Goal: Use online tool/utility: Use online tool/utility

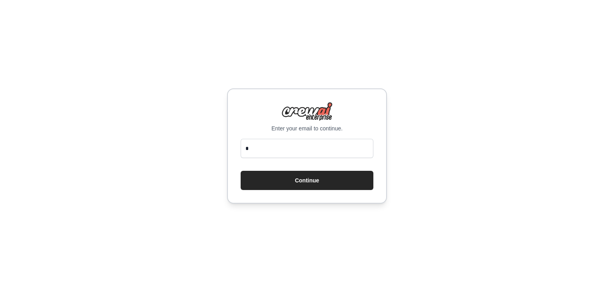
type input "**********"
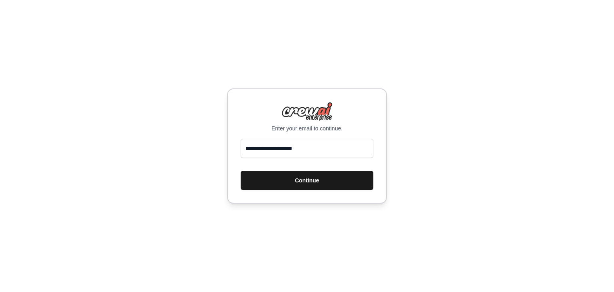
click at [353, 184] on button "Continue" at bounding box center [307, 180] width 133 height 19
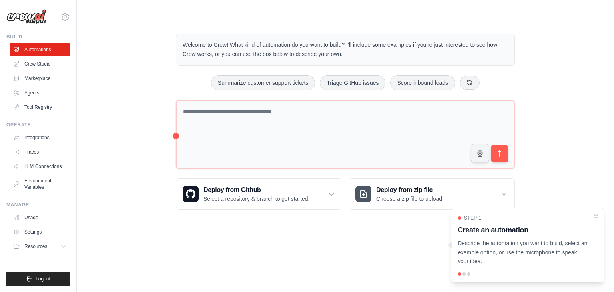
drag, startPoint x: 97, startPoint y: 63, endPoint x: 86, endPoint y: 61, distance: 11.8
click at [97, 64] on div "Welcome to Crew! What kind of automation do you want to build? I'll include som…" at bounding box center [345, 121] width 511 height 201
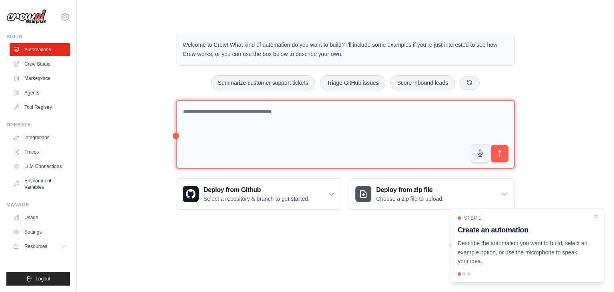
click at [269, 135] on textarea at bounding box center [345, 134] width 339 height 69
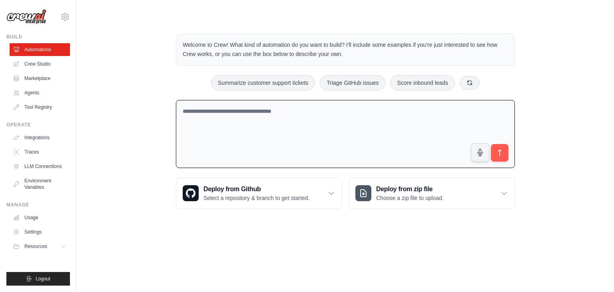
click at [384, 114] on textarea at bounding box center [345, 134] width 339 height 68
click at [33, 56] on ul "Automations Crew Studio Marketplace Agents Tool Registry" at bounding box center [40, 78] width 60 height 70
click at [33, 61] on link "Crew Studio" at bounding box center [40, 64] width 60 height 13
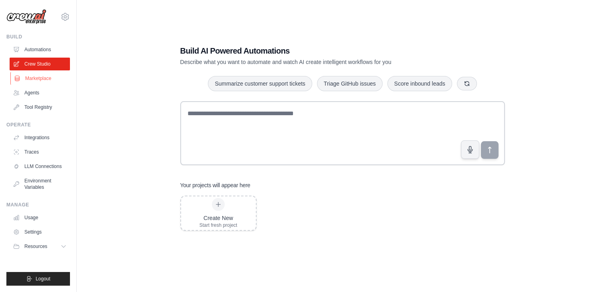
click at [50, 78] on link "Marketplace" at bounding box center [40, 78] width 60 height 13
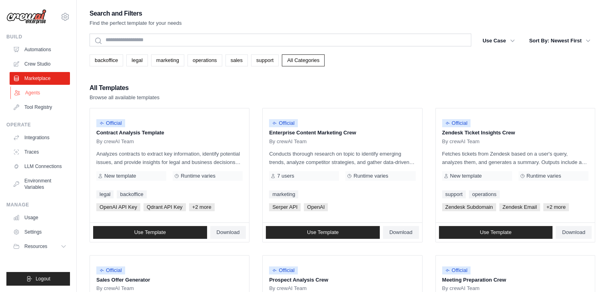
click at [41, 87] on link "Agents" at bounding box center [40, 92] width 60 height 13
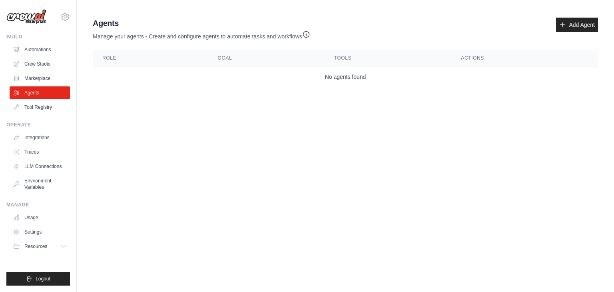
click at [443, 74] on td "No agents found" at bounding box center [345, 76] width 505 height 21
click at [587, 24] on link "Add Agent" at bounding box center [577, 25] width 42 height 14
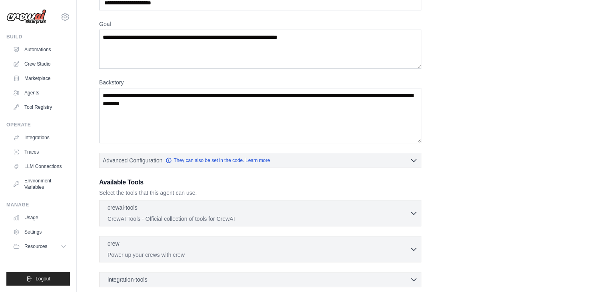
scroll to position [136, 0]
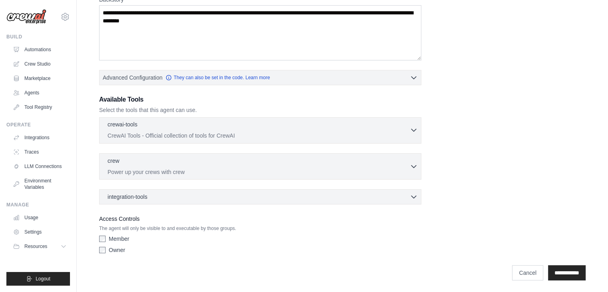
click at [316, 130] on div "crewai-tools 0 selected CrewAI Tools - Official collection of tools for CrewAI" at bounding box center [258, 129] width 302 height 19
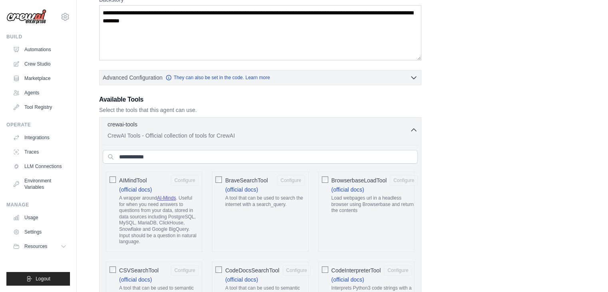
click at [264, 131] on p "CrewAI Tools - Official collection of tools for CrewAI" at bounding box center [258, 135] width 302 height 8
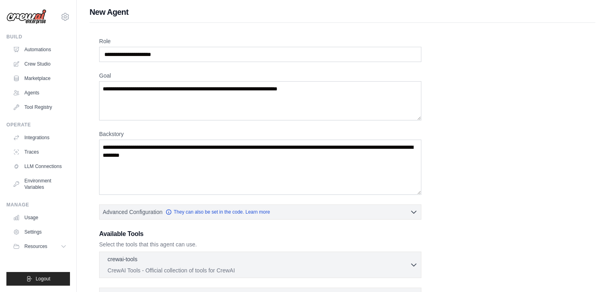
scroll to position [0, 0]
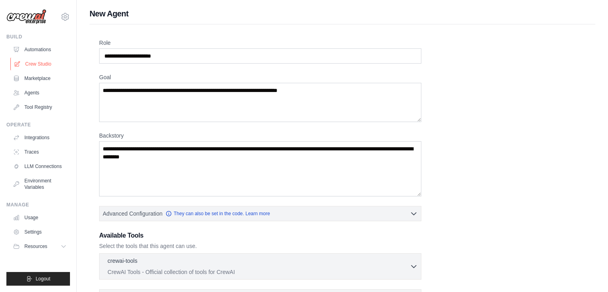
click at [27, 63] on link "Crew Studio" at bounding box center [40, 64] width 60 height 13
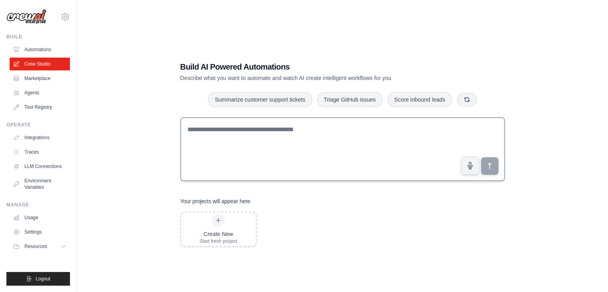
scroll to position [16, 0]
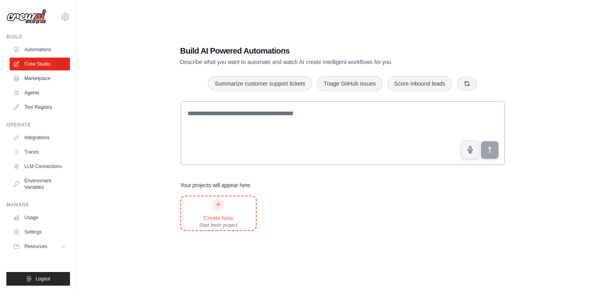
click at [201, 214] on div "Create New" at bounding box center [218, 218] width 38 height 8
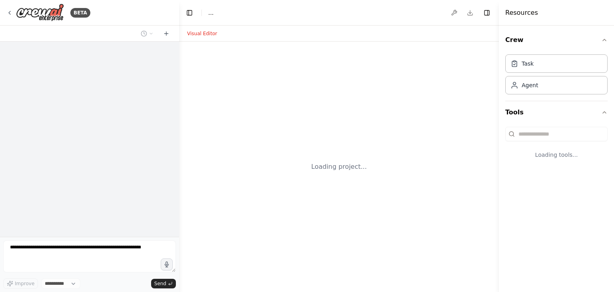
select select "****"
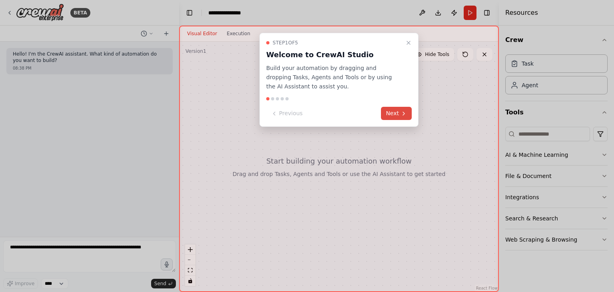
click at [401, 109] on button "Next" at bounding box center [396, 113] width 31 height 13
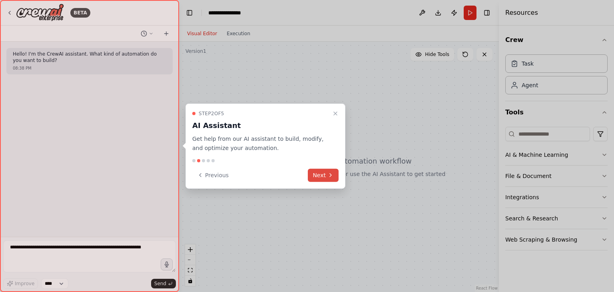
click at [310, 171] on button "Next" at bounding box center [323, 174] width 31 height 13
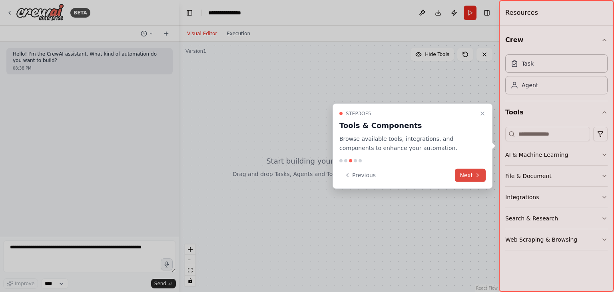
drag, startPoint x: 476, startPoint y: 168, endPoint x: 474, endPoint y: 179, distance: 11.0
click at [476, 168] on div "Step 3 of 5 Tools & Components Browse available tools, integrations, and compon…" at bounding box center [412, 145] width 160 height 85
click at [475, 179] on button "Next" at bounding box center [470, 174] width 31 height 13
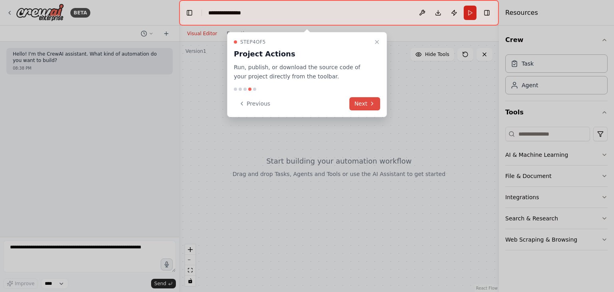
click at [374, 101] on icon at bounding box center [372, 103] width 6 height 6
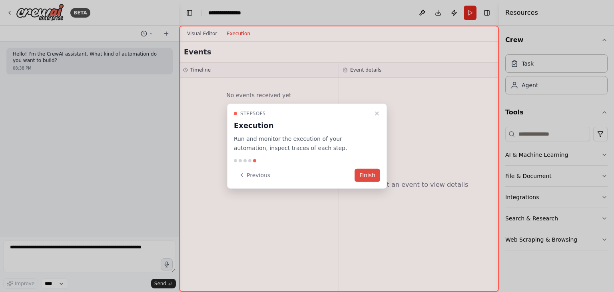
click at [366, 171] on button "Finish" at bounding box center [367, 174] width 26 height 13
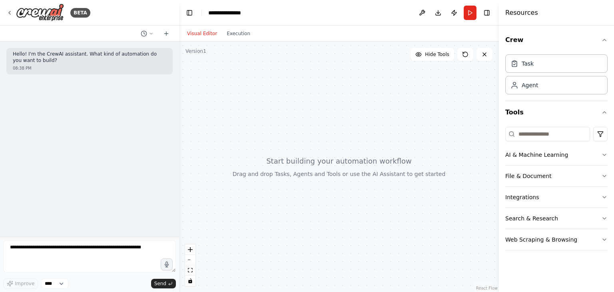
click at [367, 169] on div at bounding box center [339, 167] width 320 height 250
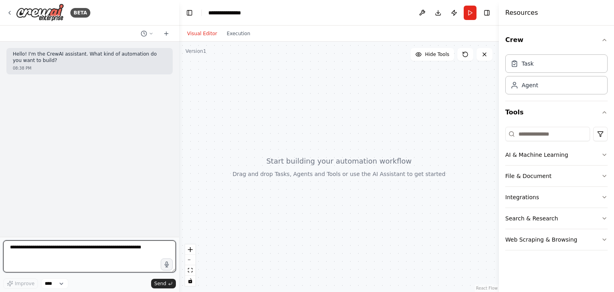
click at [125, 264] on textarea at bounding box center [89, 256] width 173 height 32
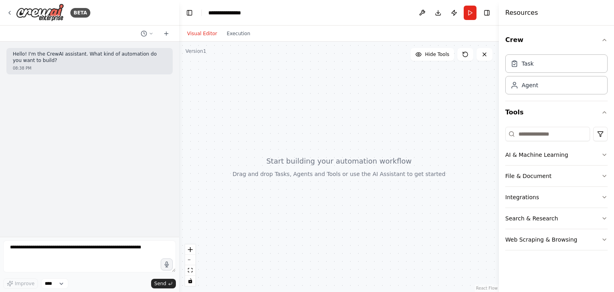
click at [128, 160] on div "Hello! I'm the CrewAI assistant. What kind of automation do you want to build? …" at bounding box center [89, 139] width 179 height 195
click at [595, 155] on button "AI & Machine Learning" at bounding box center [556, 154] width 102 height 21
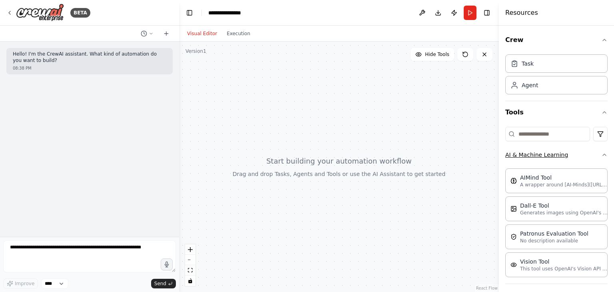
click at [601, 154] on icon "button" at bounding box center [604, 154] width 6 height 6
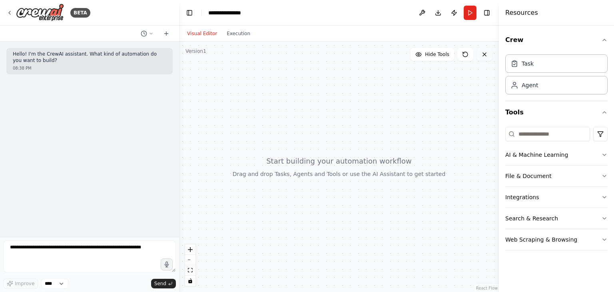
click at [490, 58] on button at bounding box center [484, 54] width 16 height 13
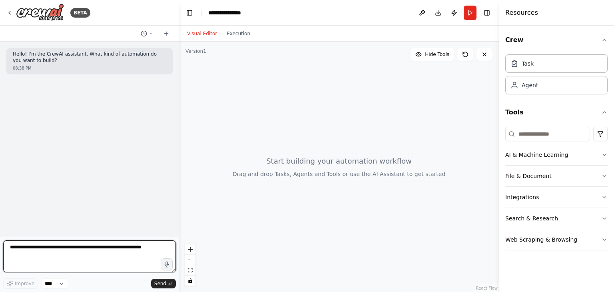
click at [132, 253] on textarea at bounding box center [89, 256] width 173 height 32
click at [70, 259] on textarea at bounding box center [89, 256] width 173 height 32
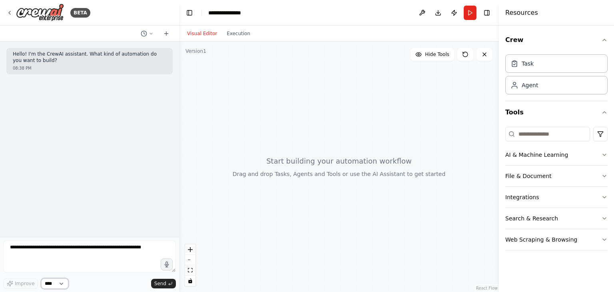
click at [56, 288] on select "****" at bounding box center [54, 283] width 27 height 10
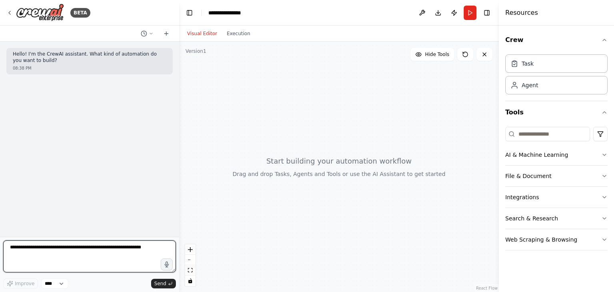
click at [55, 267] on textarea at bounding box center [89, 256] width 173 height 32
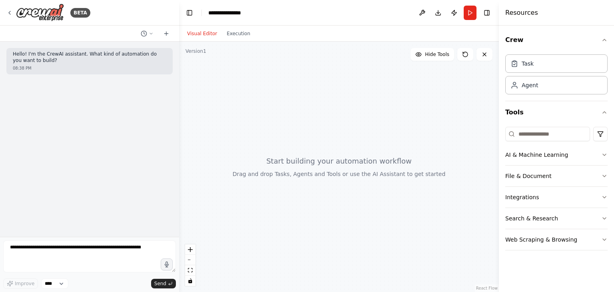
click at [334, 127] on div at bounding box center [339, 167] width 320 height 250
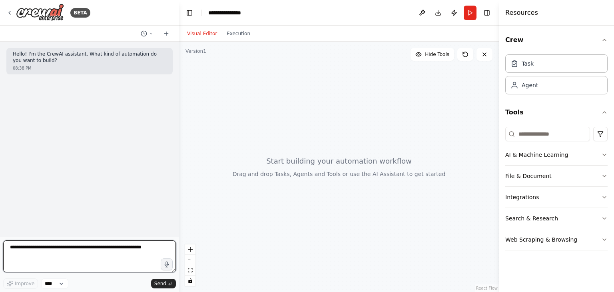
click at [72, 258] on textarea at bounding box center [89, 256] width 173 height 32
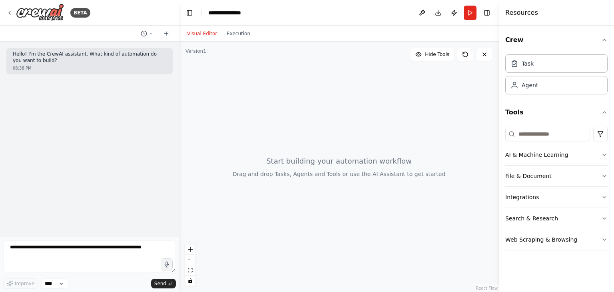
drag, startPoint x: 88, startPoint y: 180, endPoint x: 83, endPoint y: 180, distance: 4.8
click at [86, 180] on div "Hello! I'm the CrewAI assistant. What kind of automation do you want to build? …" at bounding box center [89, 139] width 179 height 195
click at [547, 70] on div "Task" at bounding box center [556, 63] width 102 height 18
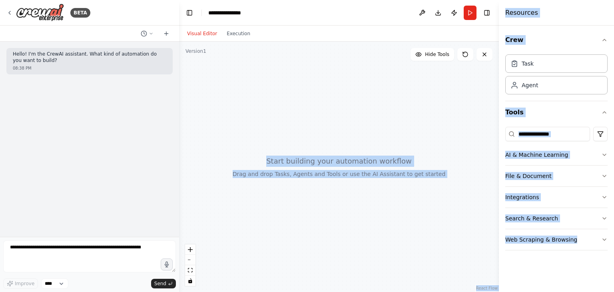
drag, startPoint x: 519, startPoint y: 276, endPoint x: 475, endPoint y: 277, distance: 44.8
click at [475, 277] on div "**********" at bounding box center [307, 146] width 614 height 292
click at [473, 277] on div at bounding box center [339, 167] width 320 height 250
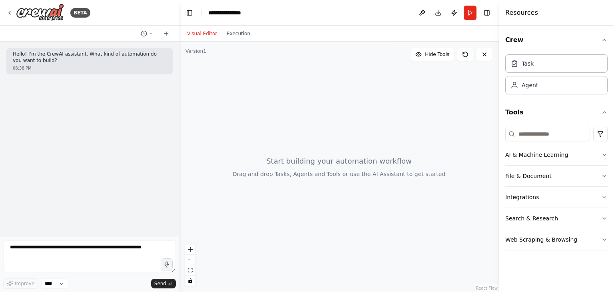
click at [612, 274] on div "Crew Task Agent Tools AI & Machine Learning File & Document Integrations Search…" at bounding box center [556, 159] width 115 height 266
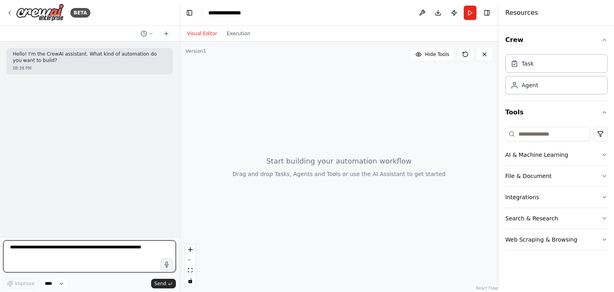
click at [46, 240] on textarea at bounding box center [89, 256] width 173 height 32
click at [61, 253] on textarea at bounding box center [89, 256] width 173 height 32
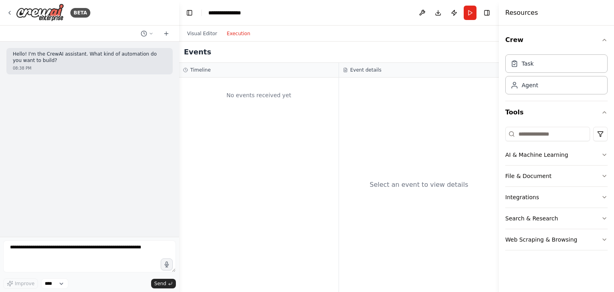
click at [229, 38] on button "Execution" at bounding box center [238, 34] width 33 height 10
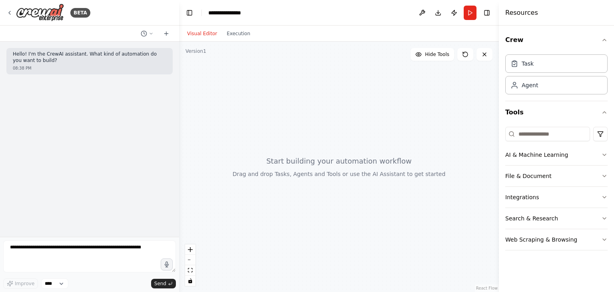
click at [212, 36] on button "Visual Editor" at bounding box center [202, 34] width 40 height 10
click at [245, 177] on div at bounding box center [339, 167] width 320 height 250
drag, startPoint x: 245, startPoint y: 177, endPoint x: 451, endPoint y: 213, distance: 209.8
click at [451, 213] on div at bounding box center [339, 167] width 320 height 250
drag, startPoint x: 449, startPoint y: 201, endPoint x: 313, endPoint y: 104, distance: 167.3
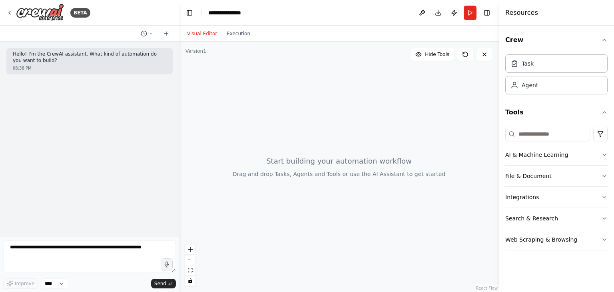
click at [347, 131] on div at bounding box center [339, 167] width 320 height 250
click at [313, 120] on div at bounding box center [339, 167] width 320 height 250
drag, startPoint x: 26, startPoint y: 63, endPoint x: 28, endPoint y: 92, distance: 29.3
click at [28, 92] on div "Hello! I'm the CrewAI assistant. What kind of automation do you want to build? …" at bounding box center [89, 139] width 179 height 195
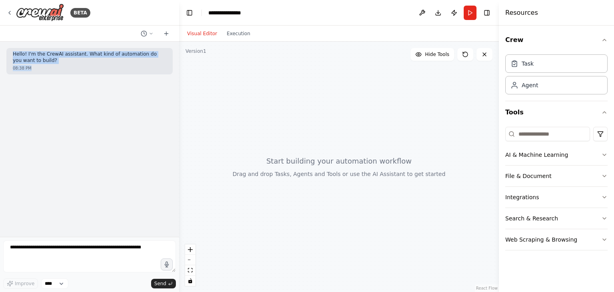
drag, startPoint x: 14, startPoint y: 51, endPoint x: 55, endPoint y: 74, distance: 47.4
click at [55, 74] on div "Hello! I'm the CrewAI assistant. What kind of automation do you want to build? …" at bounding box center [89, 61] width 166 height 26
click at [56, 74] on div "Hello! I'm the CrewAI assistant. What kind of automation do you want to build? …" at bounding box center [89, 61] width 166 height 26
click at [152, 35] on icon at bounding box center [151, 33] width 5 height 5
click at [80, 113] on div at bounding box center [89, 146] width 179 height 292
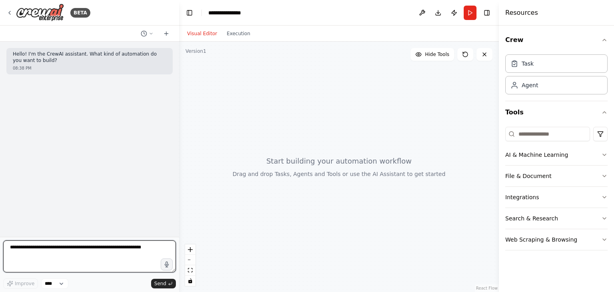
click at [79, 255] on textarea at bounding box center [89, 256] width 173 height 32
type textarea "**********"
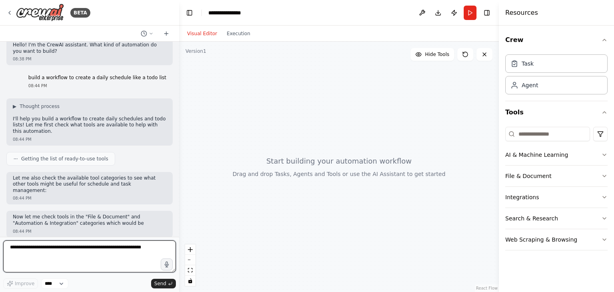
scroll to position [15, 0]
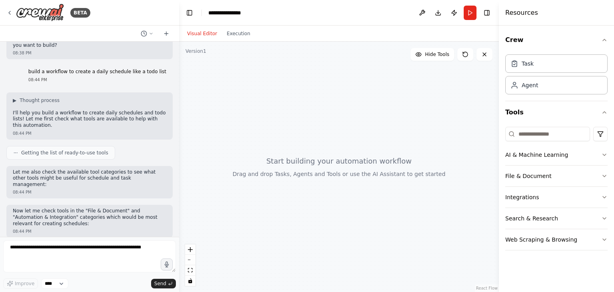
drag, startPoint x: 1, startPoint y: 170, endPoint x: 110, endPoint y: 189, distance: 111.1
click at [110, 189] on div "BETA Hello! I'm the CrewAI assistant. What kind of automation do you want to bu…" at bounding box center [89, 146] width 179 height 292
click at [110, 189] on div "Let me also check the available tool categories to see what other tools might b…" at bounding box center [89, 182] width 166 height 33
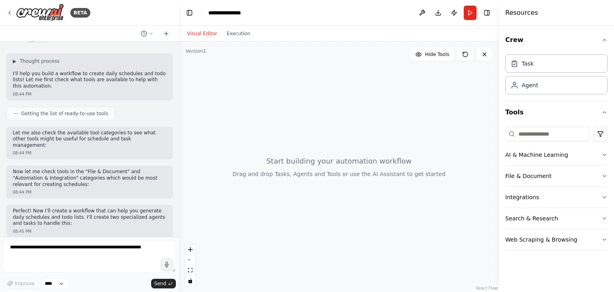
scroll to position [95, 0]
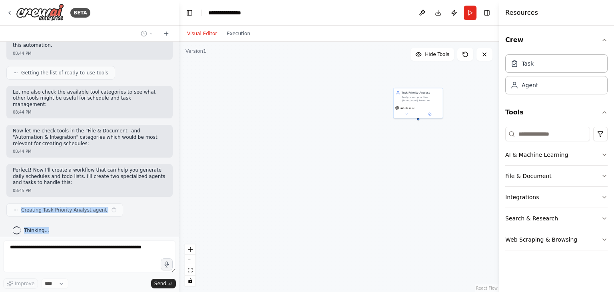
drag, startPoint x: 14, startPoint y: 206, endPoint x: 99, endPoint y: 218, distance: 86.4
click at [88, 218] on div "Hello! I'm the CrewAI assistant. What kind of automation do you want to build? …" at bounding box center [89, 139] width 179 height 195
click at [110, 215] on div "Hello! I'm the CrewAI assistant. What kind of automation do you want to build? …" at bounding box center [89, 139] width 179 height 195
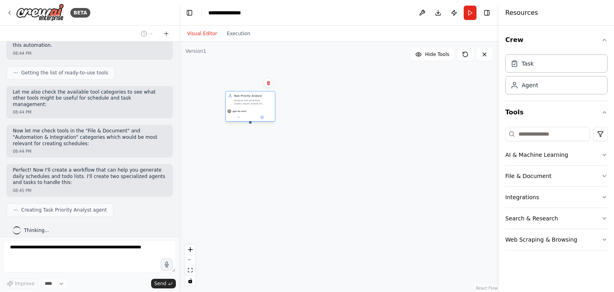
drag, startPoint x: 428, startPoint y: 104, endPoint x: 242, endPoint y: 107, distance: 185.8
click at [242, 107] on div "gpt-4o-mini" at bounding box center [250, 114] width 49 height 14
click at [188, 244] on button "zoom in" at bounding box center [190, 249] width 10 height 10
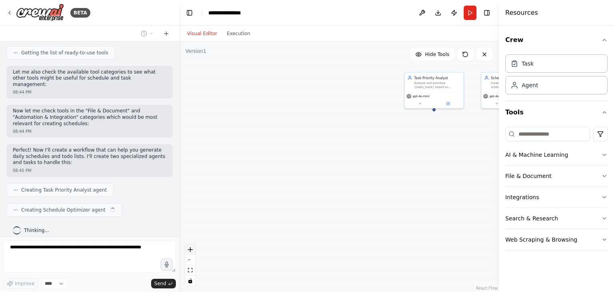
click at [194, 250] on button "zoom in" at bounding box center [190, 249] width 10 height 10
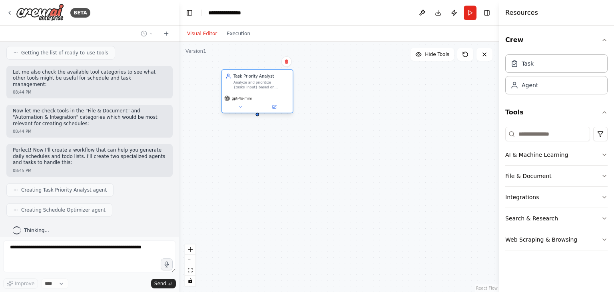
drag, startPoint x: 445, startPoint y: 69, endPoint x: 248, endPoint y: 84, distance: 197.1
click at [248, 84] on div "Task Priority Analyst Analyze and prioritize {tasks_input} based on urgency, im…" at bounding box center [257, 81] width 71 height 23
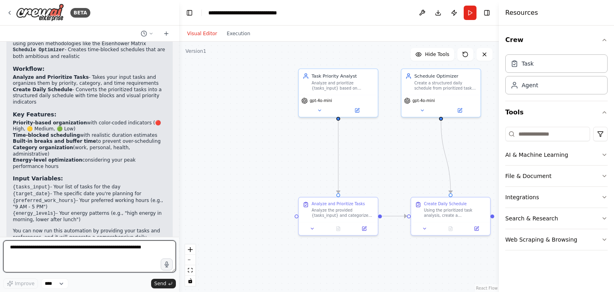
scroll to position [526, 0]
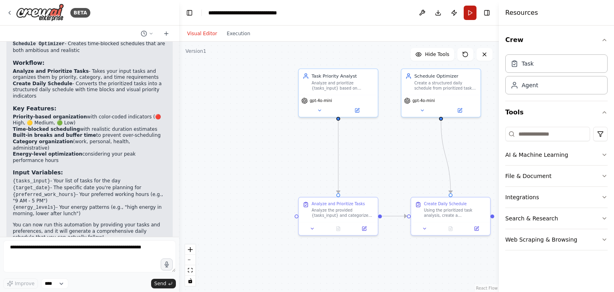
click at [468, 13] on button "Run" at bounding box center [470, 13] width 13 height 14
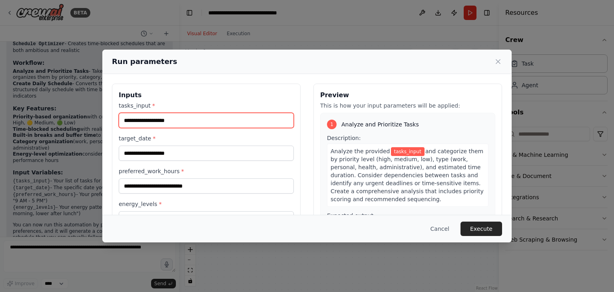
click at [183, 123] on input "tasks_input *" at bounding box center [206, 120] width 175 height 15
type input "*******"
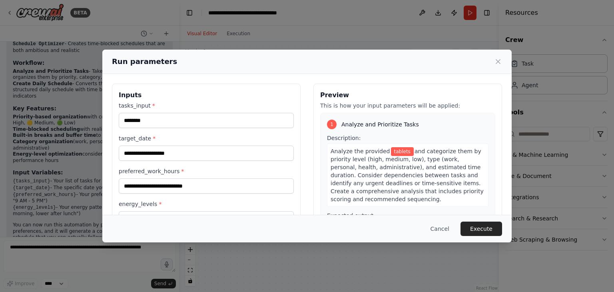
drag, startPoint x: 155, startPoint y: 143, endPoint x: 155, endPoint y: 152, distance: 9.6
click at [155, 144] on div "target_date *" at bounding box center [206, 147] width 175 height 26
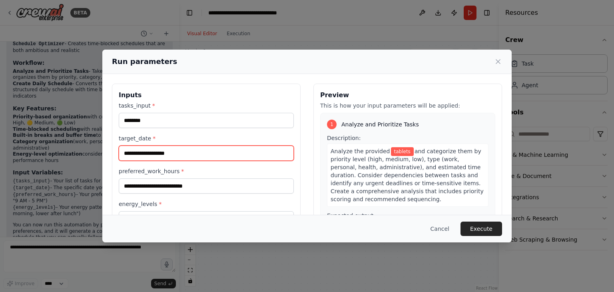
click at [155, 152] on input "target_date *" at bounding box center [206, 152] width 175 height 15
type input "***"
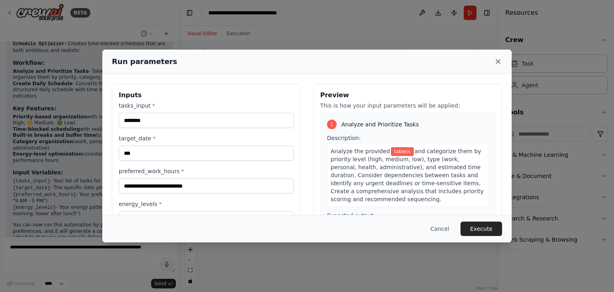
click at [495, 61] on icon at bounding box center [498, 62] width 8 height 8
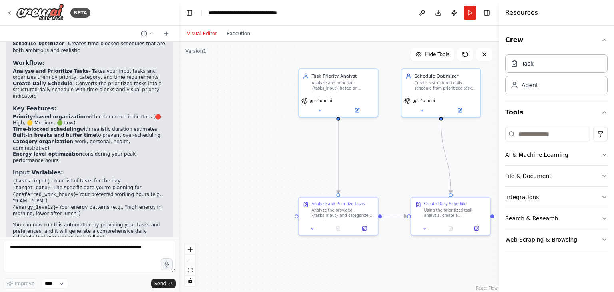
click at [468, 19] on button "Run" at bounding box center [470, 13] width 13 height 14
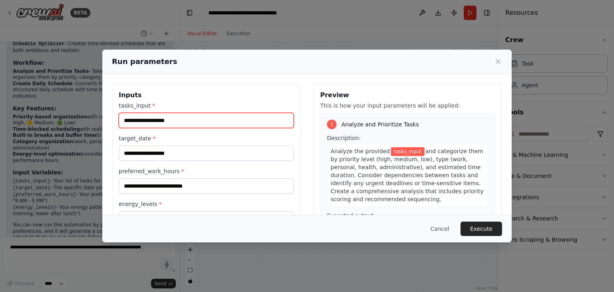
click at [208, 122] on input "tasks_input *" at bounding box center [206, 120] width 175 height 15
type input "*******"
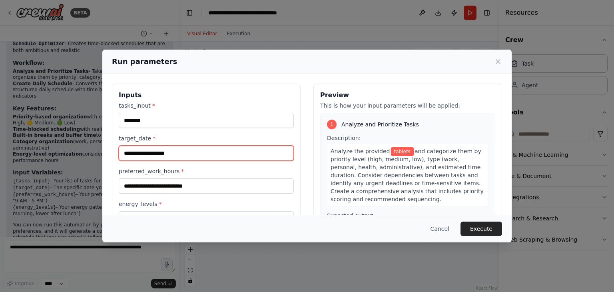
click at [179, 155] on input "target_date *" at bounding box center [206, 152] width 175 height 15
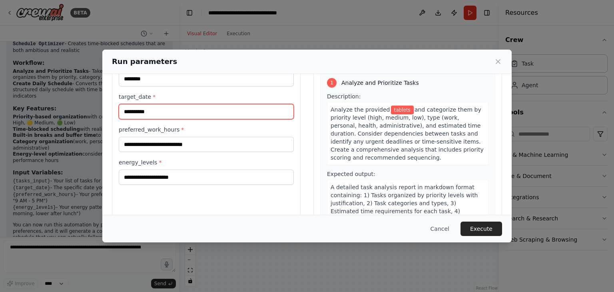
scroll to position [66, 0]
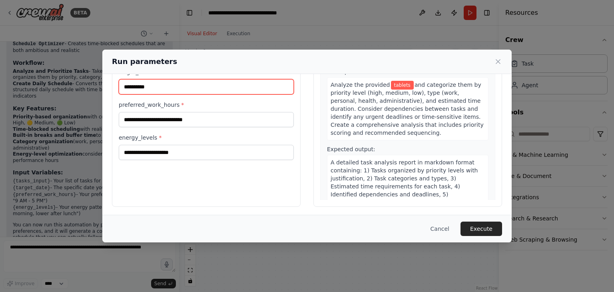
type input "**********"
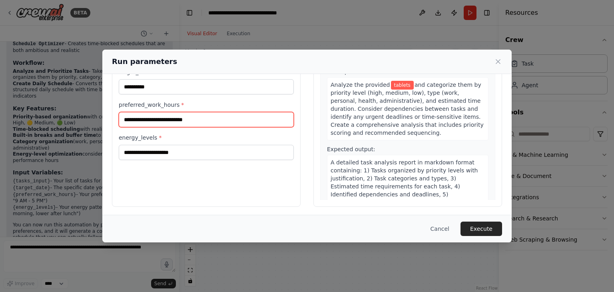
click at [217, 121] on input "preferred_work_hours *" at bounding box center [206, 119] width 175 height 15
type input "*****"
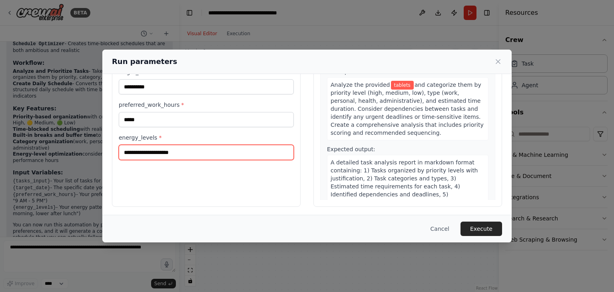
click at [191, 151] on input "energy_levels *" at bounding box center [206, 152] width 175 height 15
click at [187, 151] on input "energy_levels *" at bounding box center [206, 152] width 175 height 15
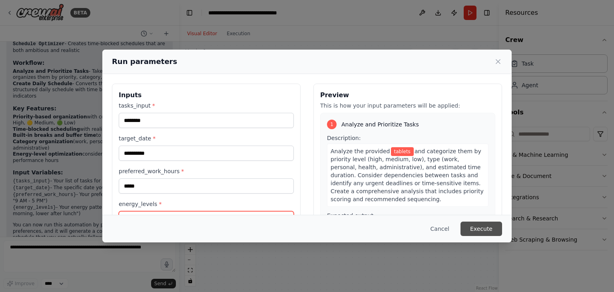
type input "***"
click at [487, 230] on button "Execute" at bounding box center [481, 228] width 42 height 14
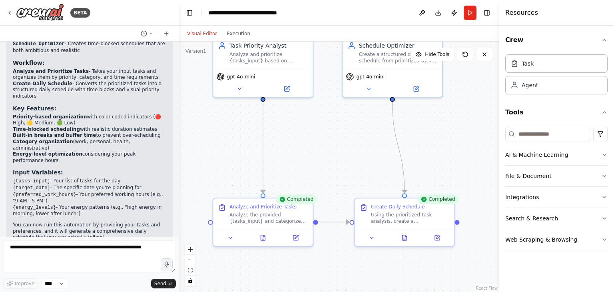
drag, startPoint x: 435, startPoint y: 164, endPoint x: 387, endPoint y: 168, distance: 48.1
click at [387, 168] on div ".deletable-edge-delete-btn { width: 20px; height: 20px; border: 0px solid #ffff…" at bounding box center [339, 167] width 320 height 250
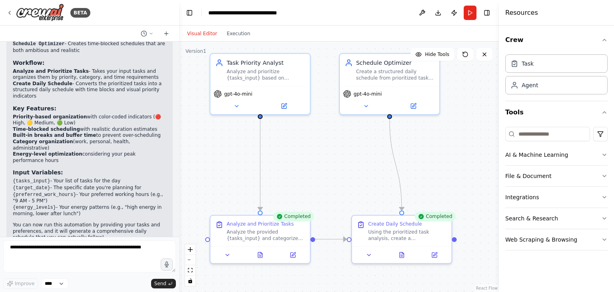
drag, startPoint x: 354, startPoint y: 120, endPoint x: 351, endPoint y: 137, distance: 17.4
click at [351, 137] on div ".deletable-edge-delete-btn { width: 20px; height: 20px; border: 0px solid #ffff…" at bounding box center [339, 167] width 320 height 250
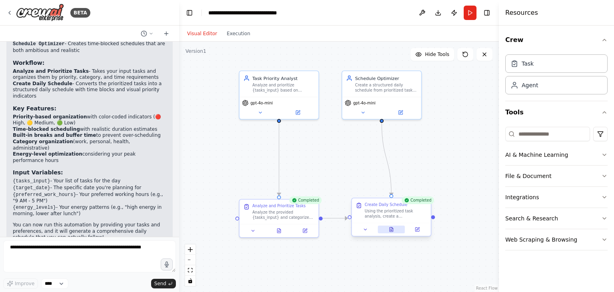
click at [385, 230] on button at bounding box center [391, 229] width 27 height 8
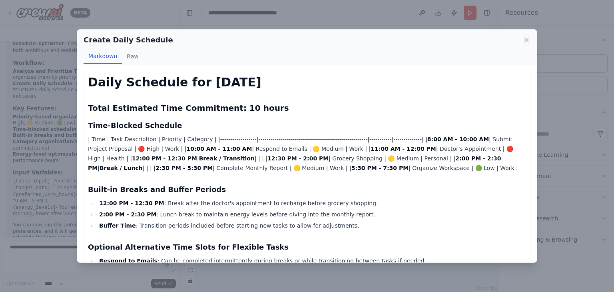
click at [528, 44] on div "Create Daily Schedule" at bounding box center [307, 39] width 447 height 11
click at [525, 41] on icon at bounding box center [526, 40] width 4 height 4
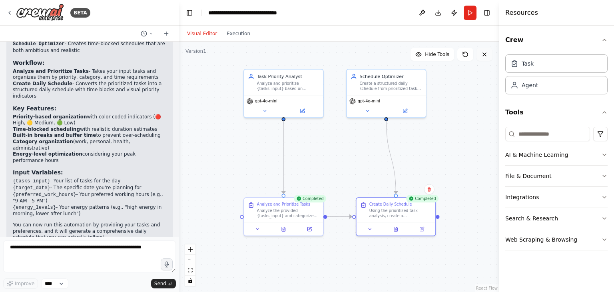
click at [488, 57] on button at bounding box center [484, 54] width 16 height 13
click at [488, 58] on button at bounding box center [484, 54] width 16 height 13
click at [489, 58] on button at bounding box center [484, 54] width 16 height 13
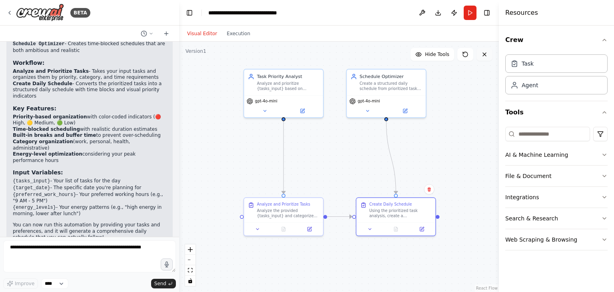
click at [484, 53] on icon at bounding box center [484, 54] width 6 height 6
